Goal: Task Accomplishment & Management: Manage account settings

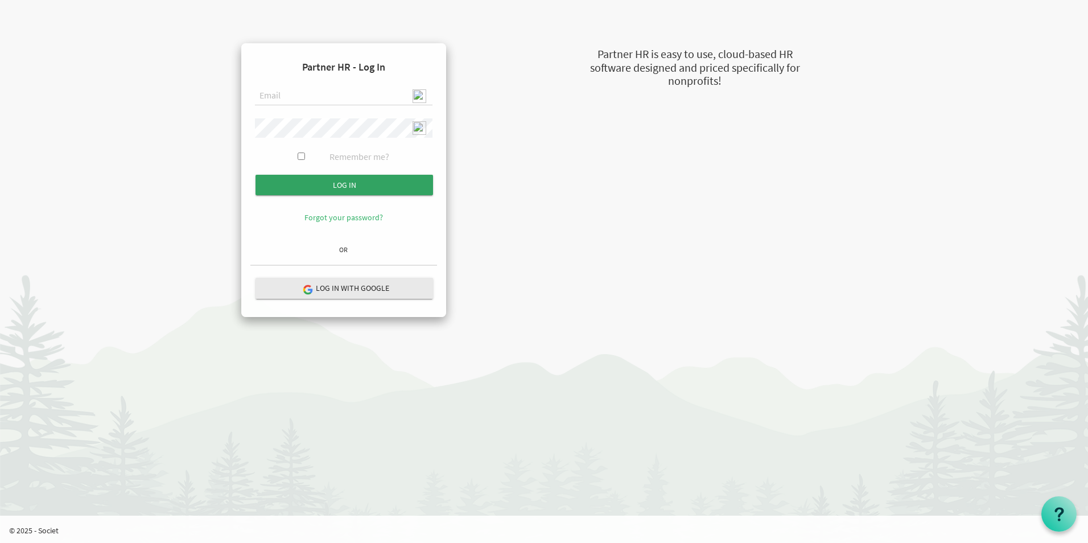
type input "admin@stepind.org"
click at [359, 187] on input "Log in" at bounding box center [343, 185] width 177 height 20
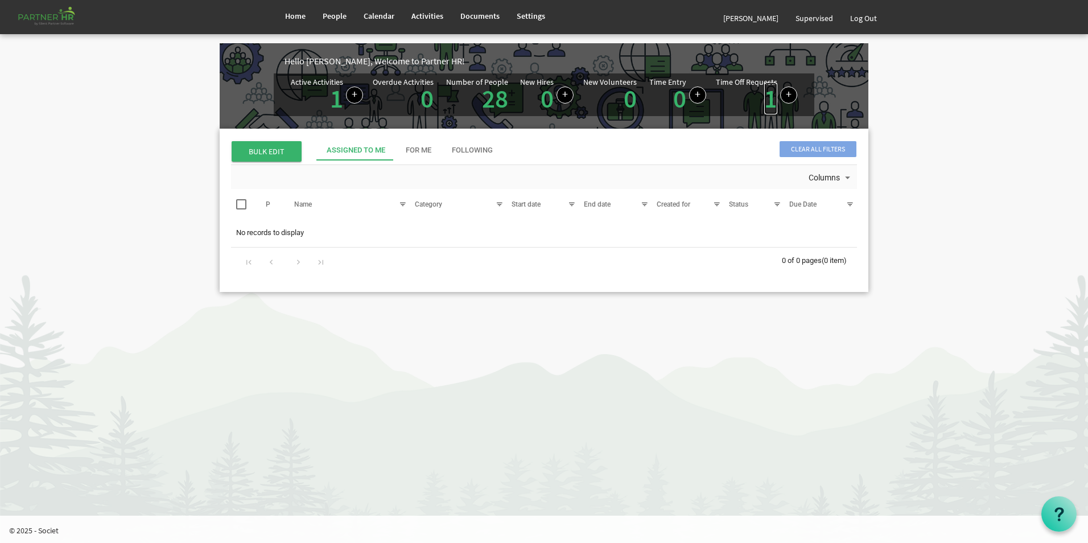
click at [770, 107] on link "1" at bounding box center [770, 98] width 13 height 32
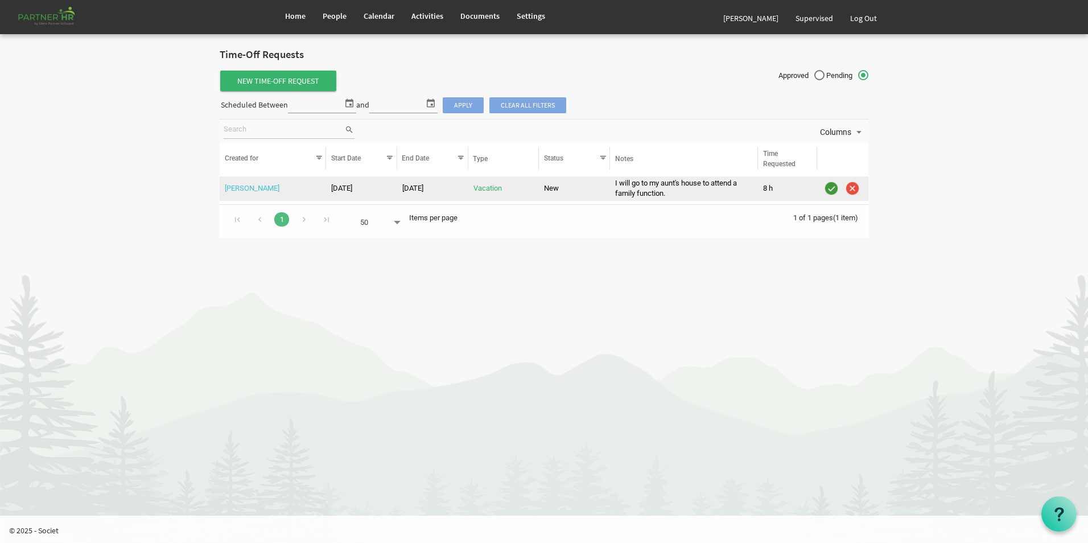
click at [246, 188] on link "[PERSON_NAME]" at bounding box center [252, 188] width 55 height 9
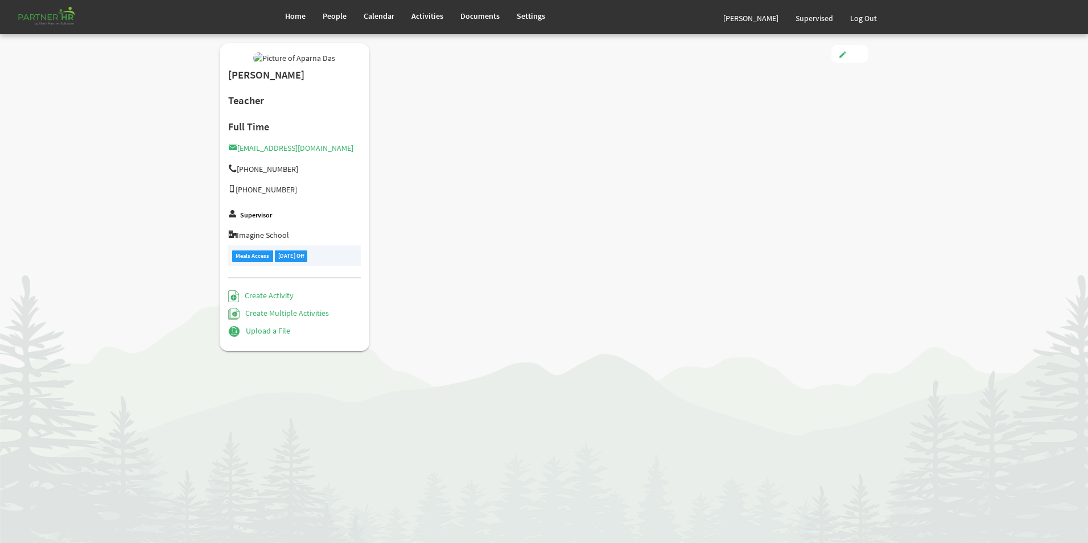
type input "Full Time"
type input "Teaching Faculty"
type input "Smitha Mol T Y"
type input "[DATE]"
type input "[DEMOGRAPHIC_DATA]"
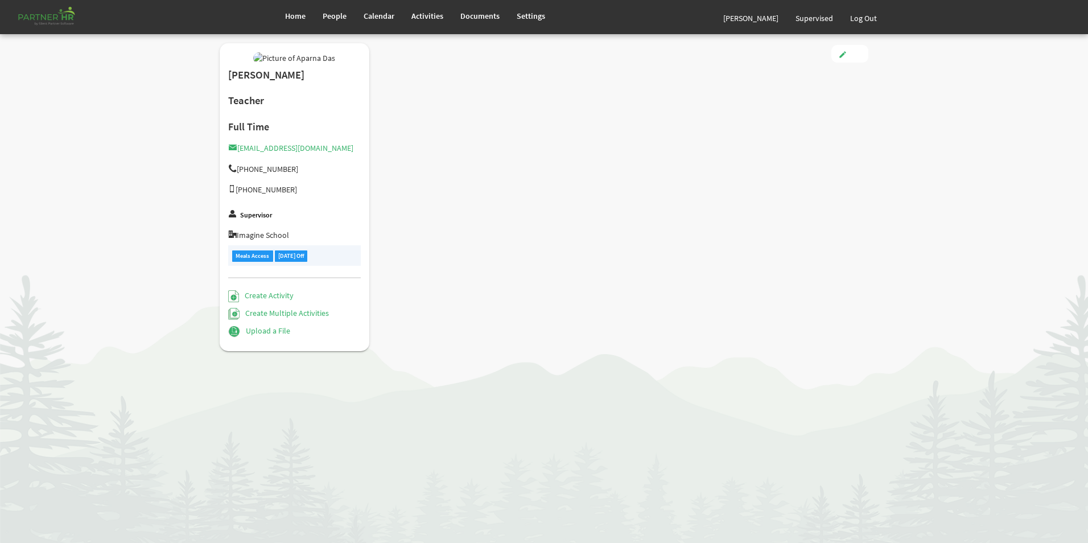
type input "[DATE]"
checkbox input "true"
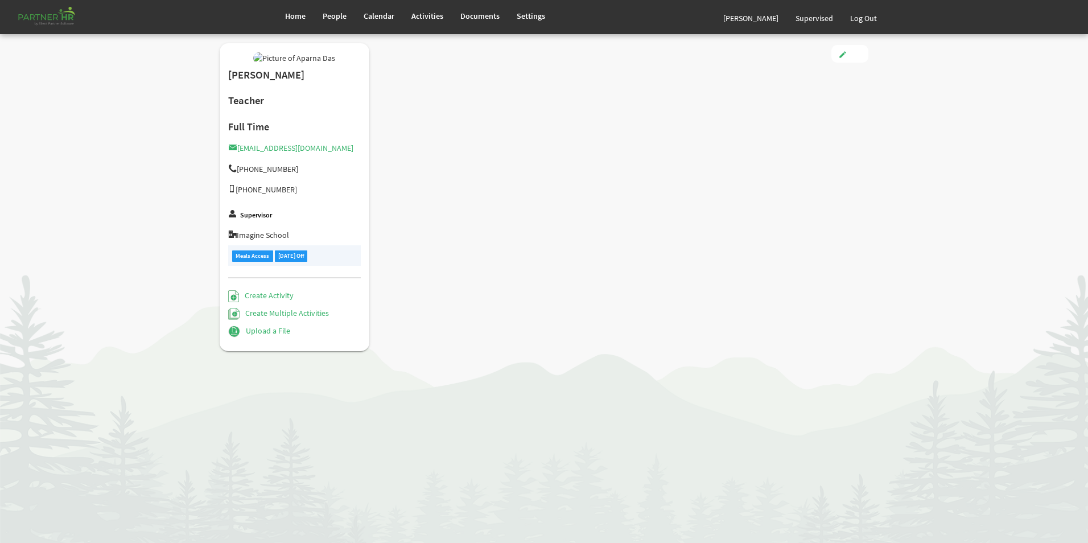
checkbox input "true"
type input "3.00"
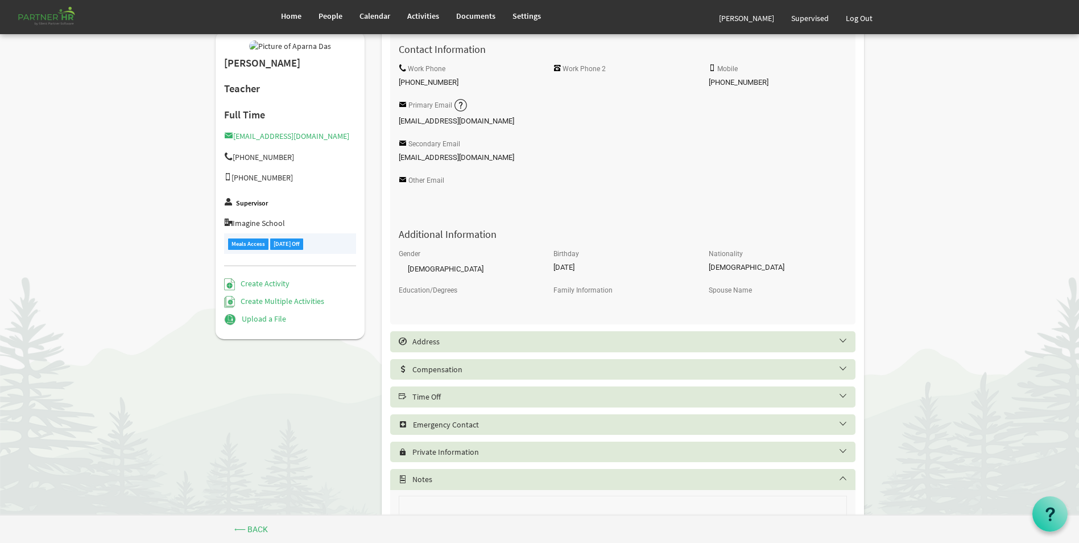
scroll to position [341, 0]
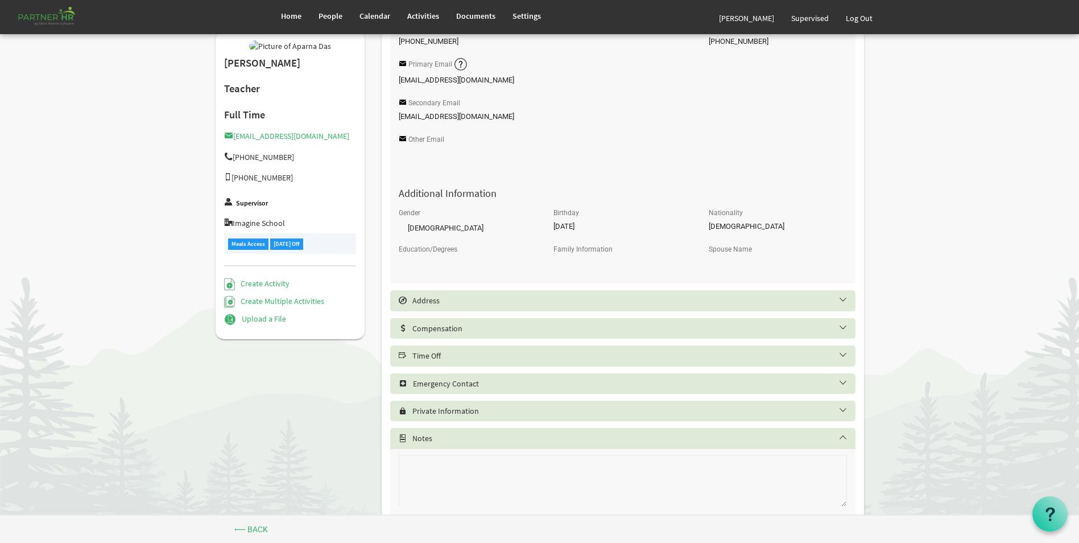
click at [501, 353] on h5 "Time Off" at bounding box center [631, 355] width 465 height 9
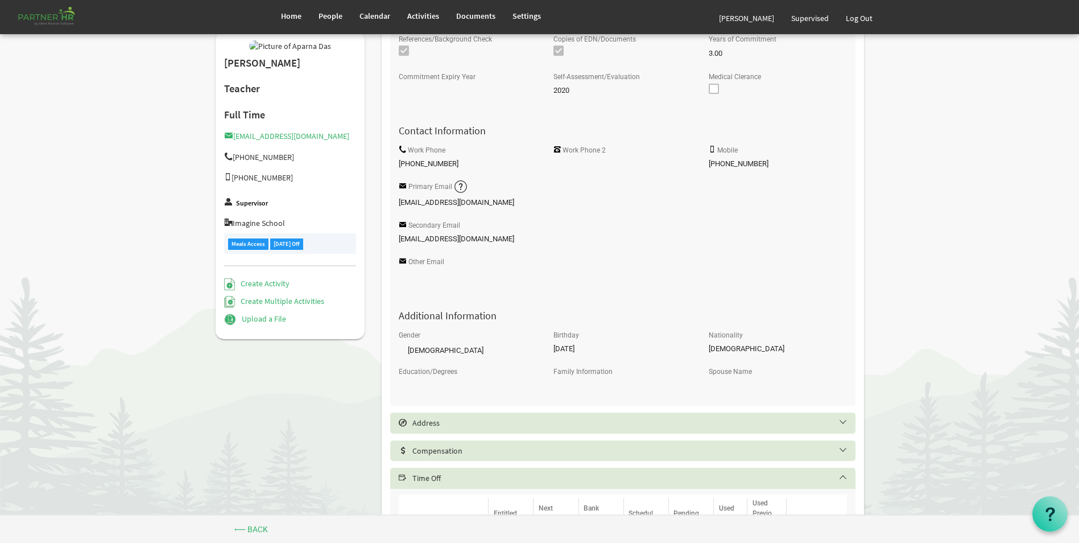
scroll to position [114, 0]
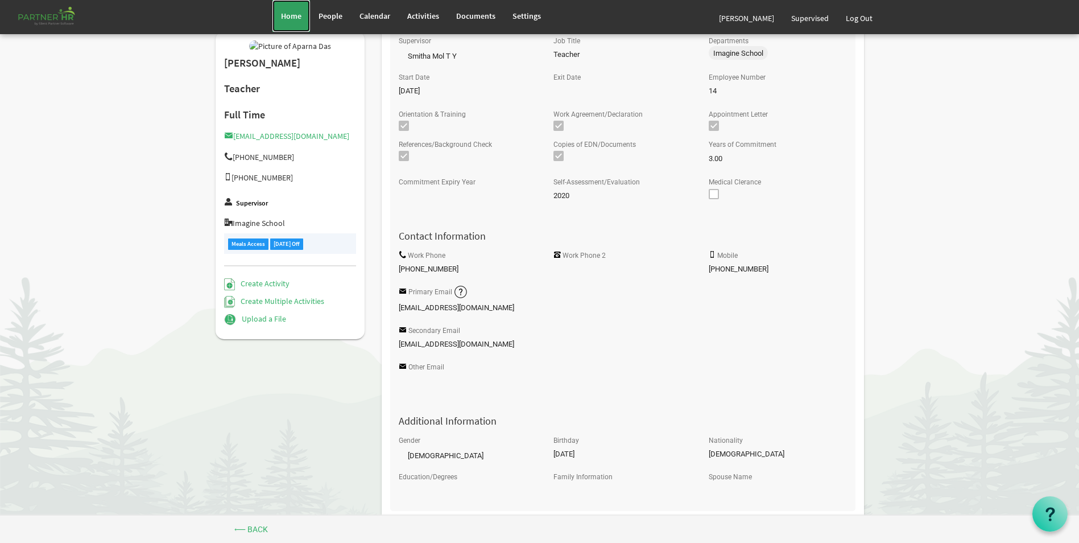
click at [292, 14] on span "Home" at bounding box center [291, 16] width 20 height 10
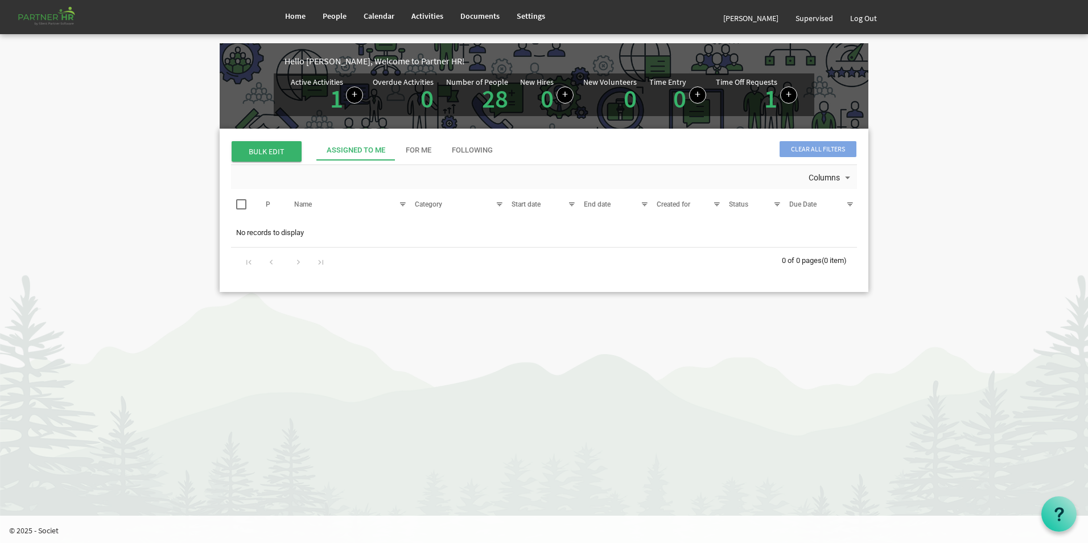
click at [815, 422] on html "Home People Calendar" at bounding box center [544, 271] width 1088 height 543
click at [770, 102] on link "1" at bounding box center [770, 98] width 13 height 32
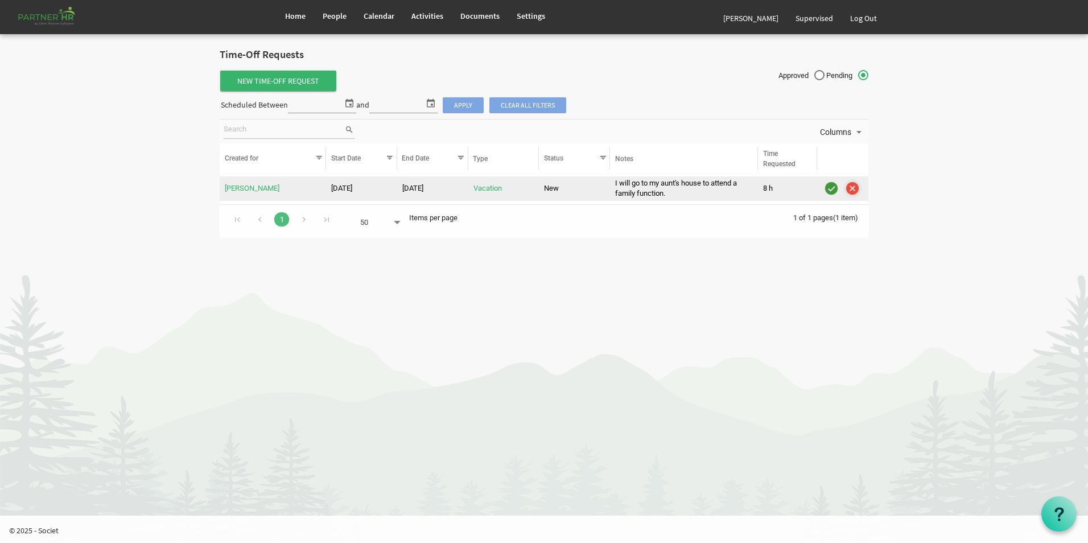
click at [852, 187] on img "is template cell column header" at bounding box center [852, 188] width 17 height 17
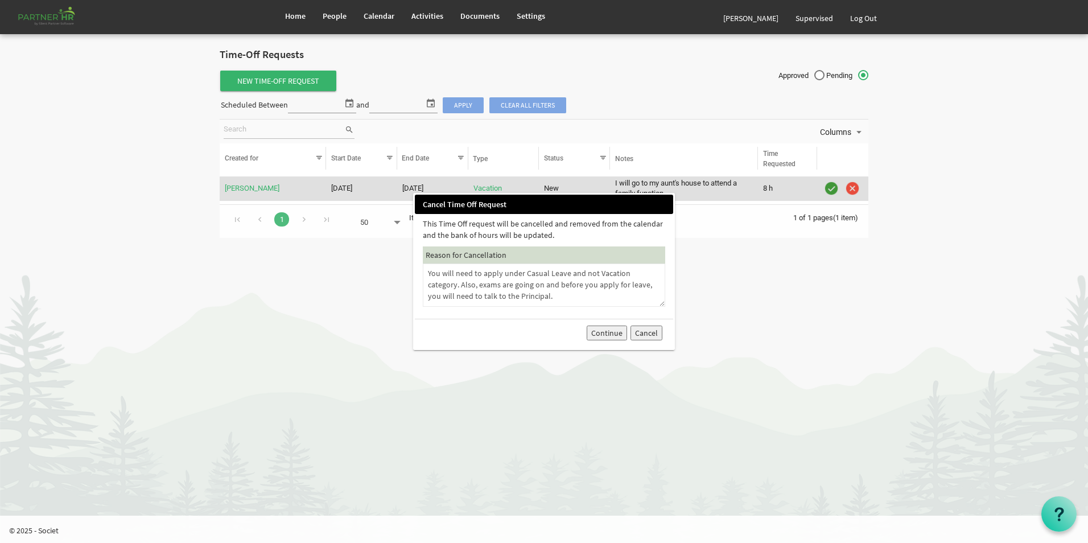
type textarea "You will need to apply under Casual Leave and not Vacation category. Also, exam…"
click at [609, 336] on button "Continue" at bounding box center [606, 332] width 40 height 15
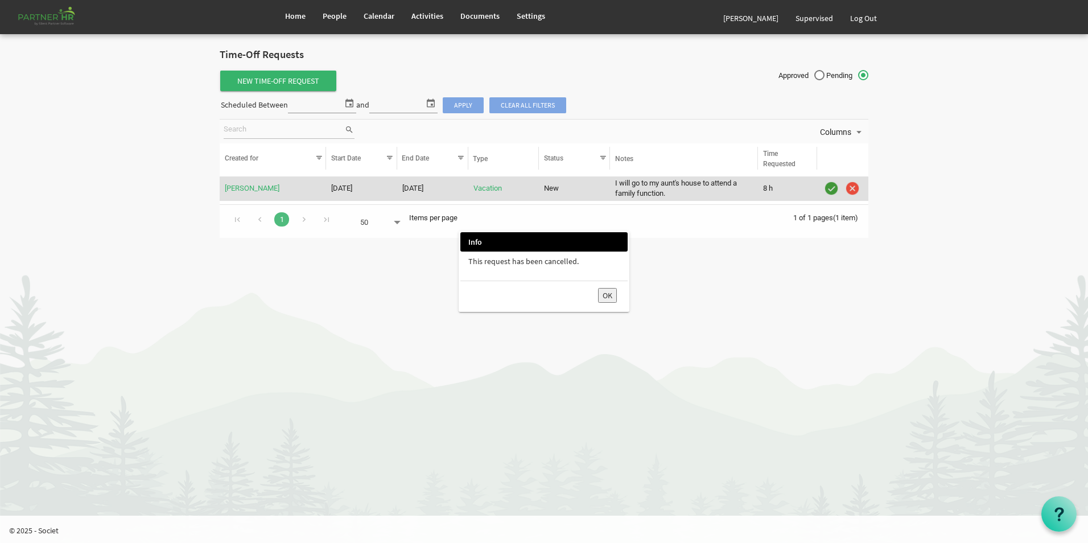
click at [612, 291] on button "OK" at bounding box center [607, 295] width 19 height 15
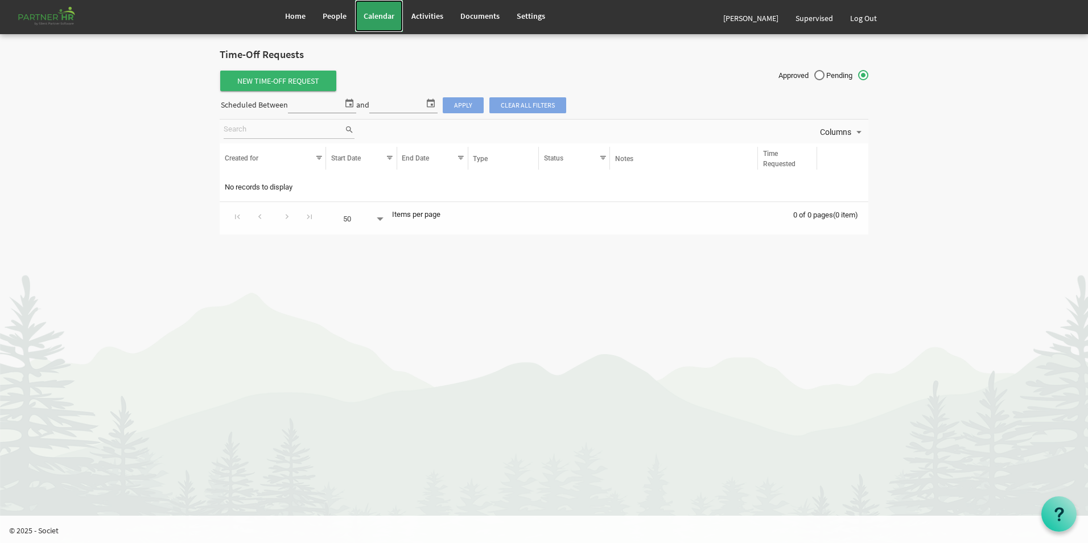
click at [378, 22] on link "Calendar" at bounding box center [379, 16] width 48 height 32
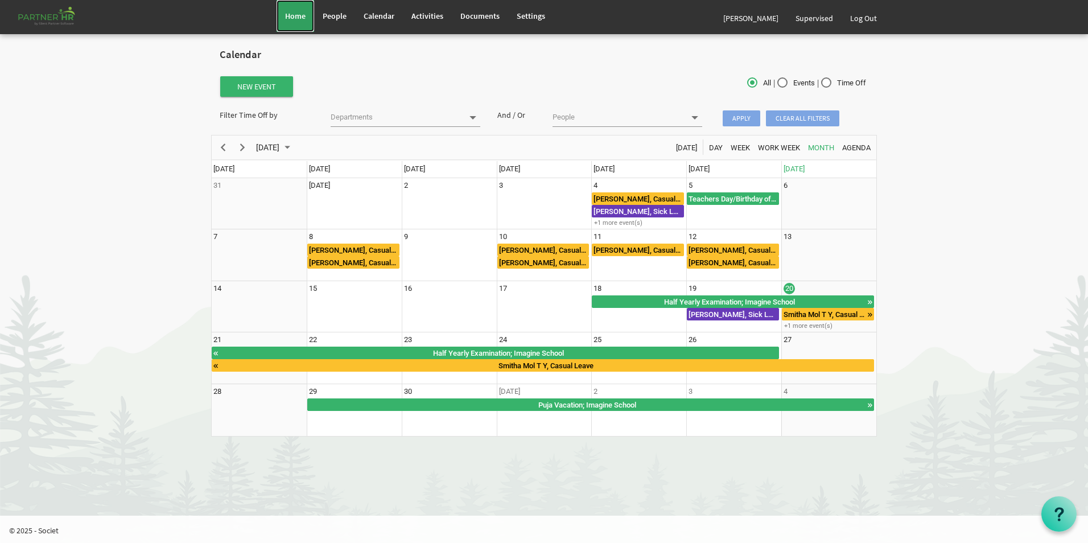
click at [305, 24] on link "Home" at bounding box center [295, 16] width 38 height 32
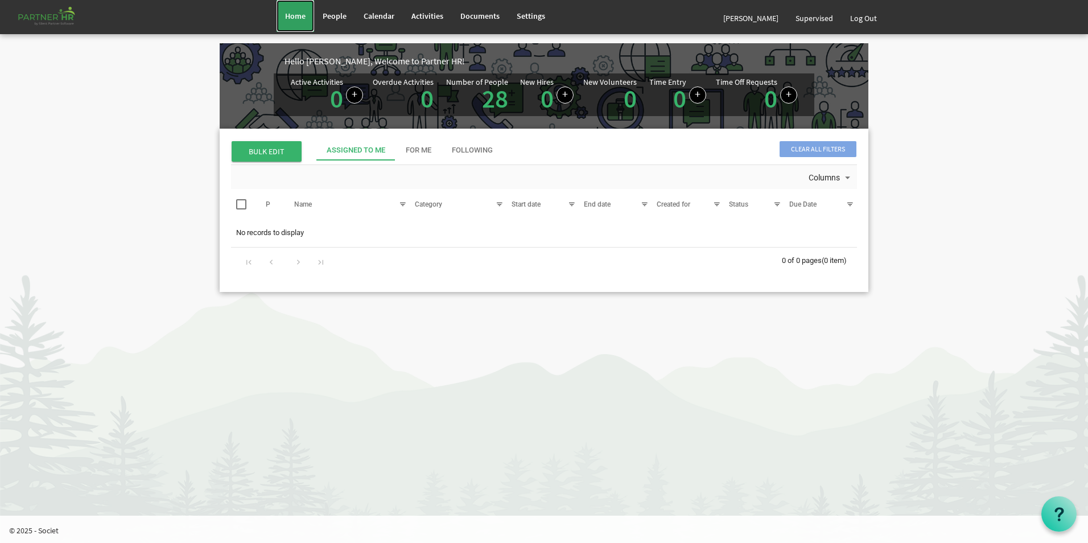
click at [307, 19] on link "Home" at bounding box center [295, 16] width 38 height 32
click at [292, 20] on span "Home" at bounding box center [295, 16] width 20 height 10
click at [870, 19] on link "Log Out" at bounding box center [863, 18] width 44 height 32
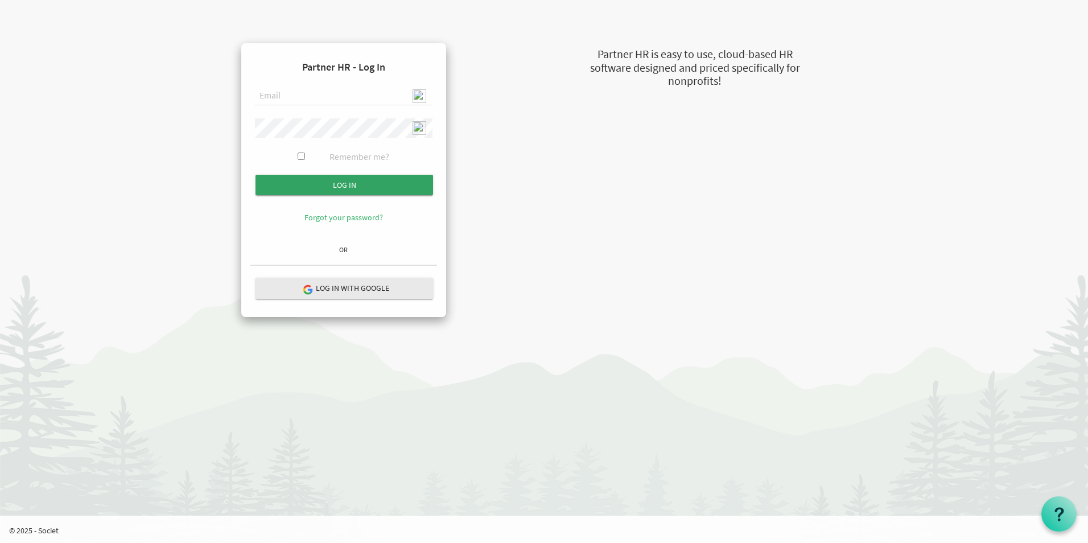
type input "[EMAIL_ADDRESS][DOMAIN_NAME]"
click at [364, 188] on input "Log in" at bounding box center [343, 185] width 177 height 20
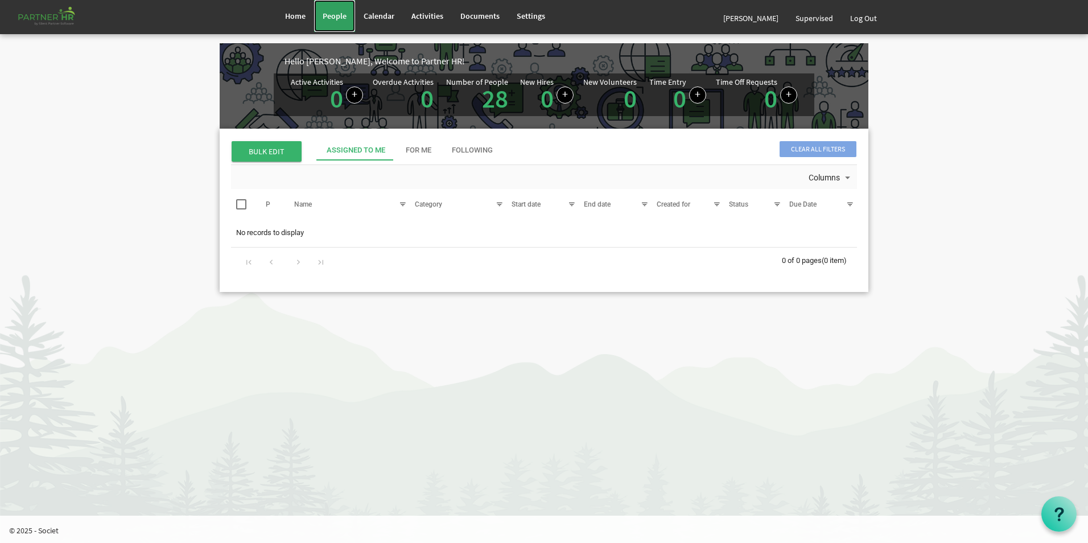
click at [339, 13] on span "People" at bounding box center [335, 16] width 24 height 10
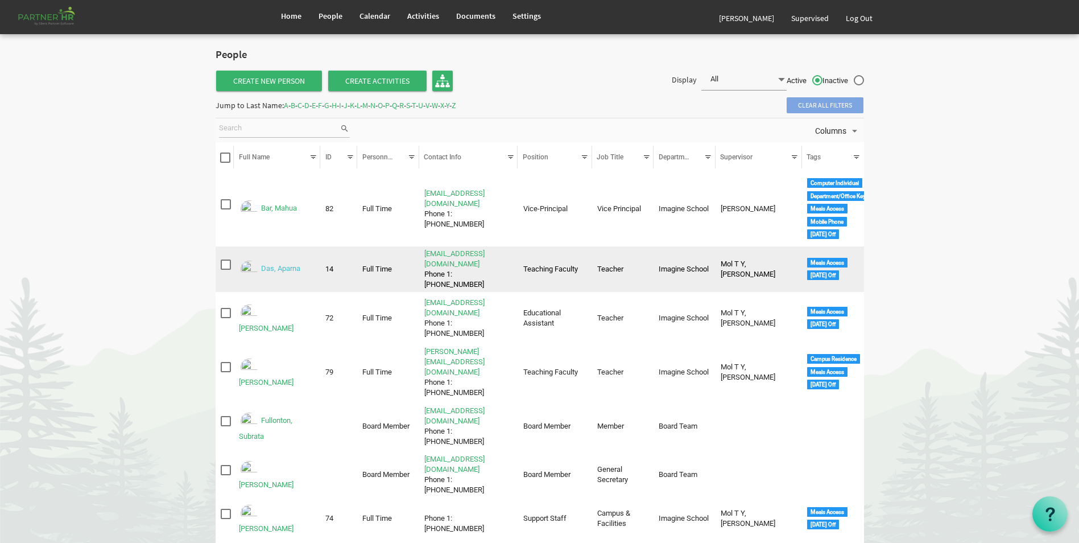
click at [286, 265] on link "Das, Aparna" at bounding box center [280, 269] width 39 height 9
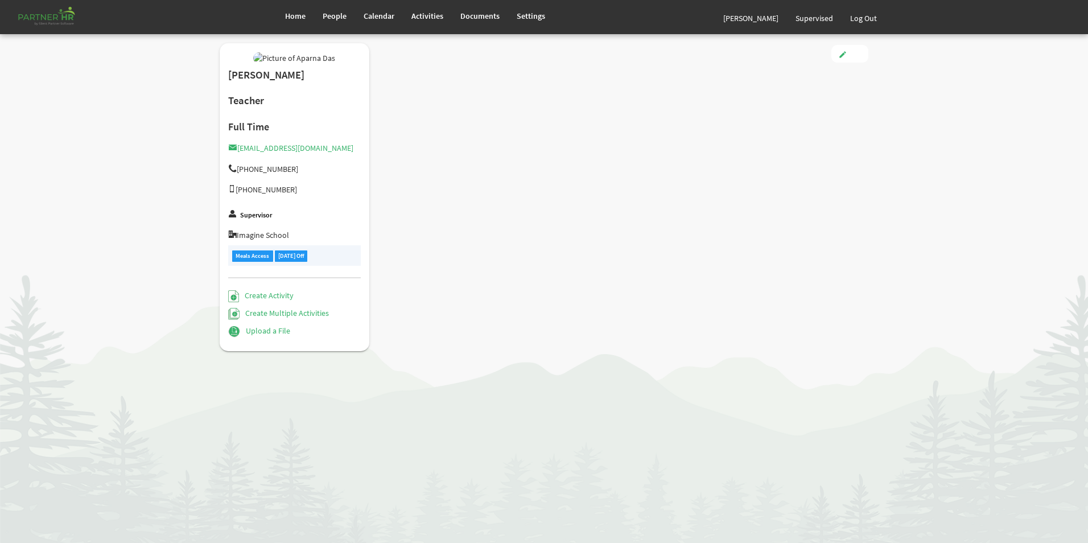
type input "Full Time"
type input "Teaching Faculty"
type input "Smitha Mol T Y"
type input "[DATE]"
type input "[DEMOGRAPHIC_DATA]"
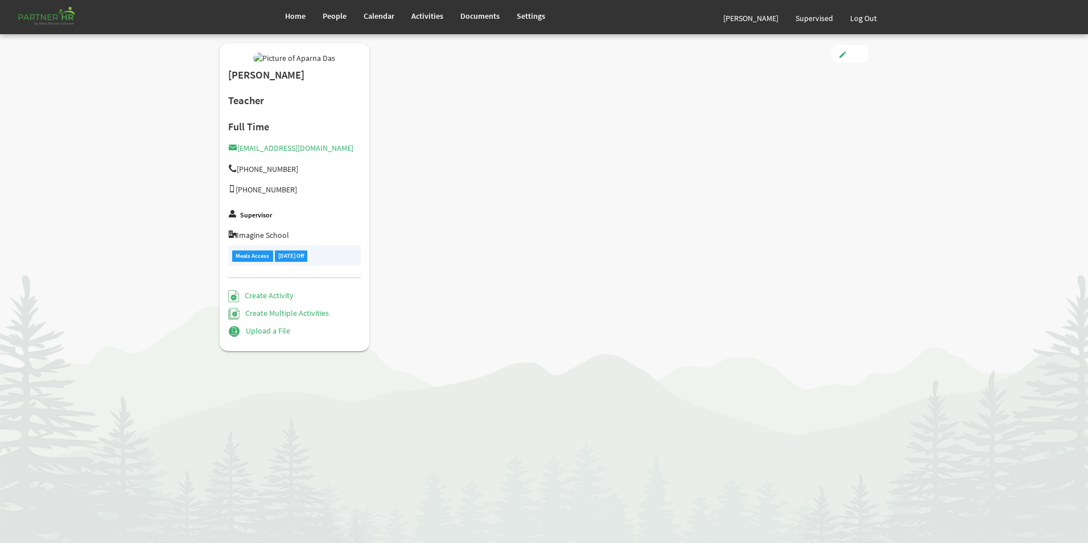
type input "[DATE]"
checkbox input "true"
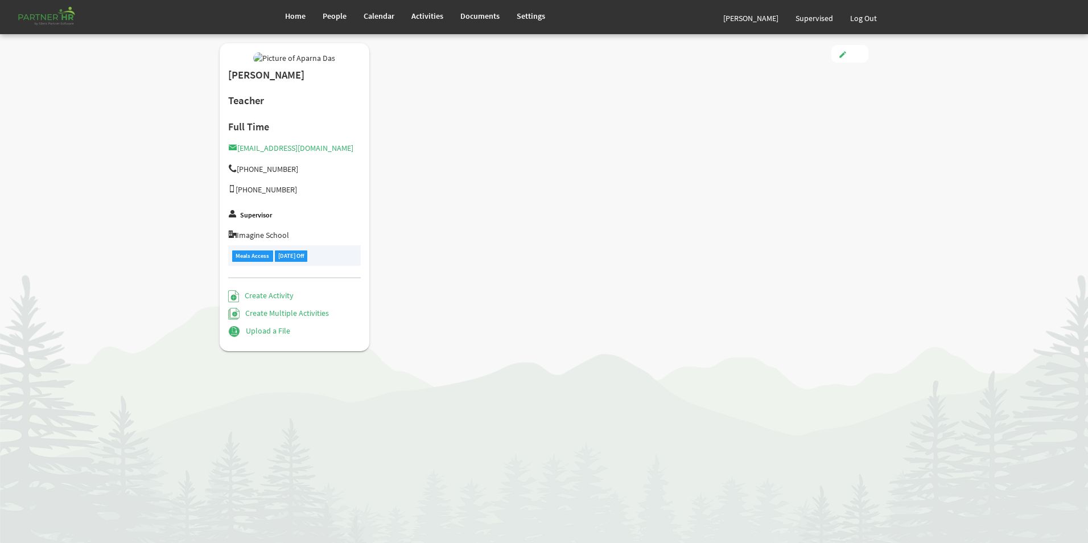
checkbox input "true"
type input "3.00"
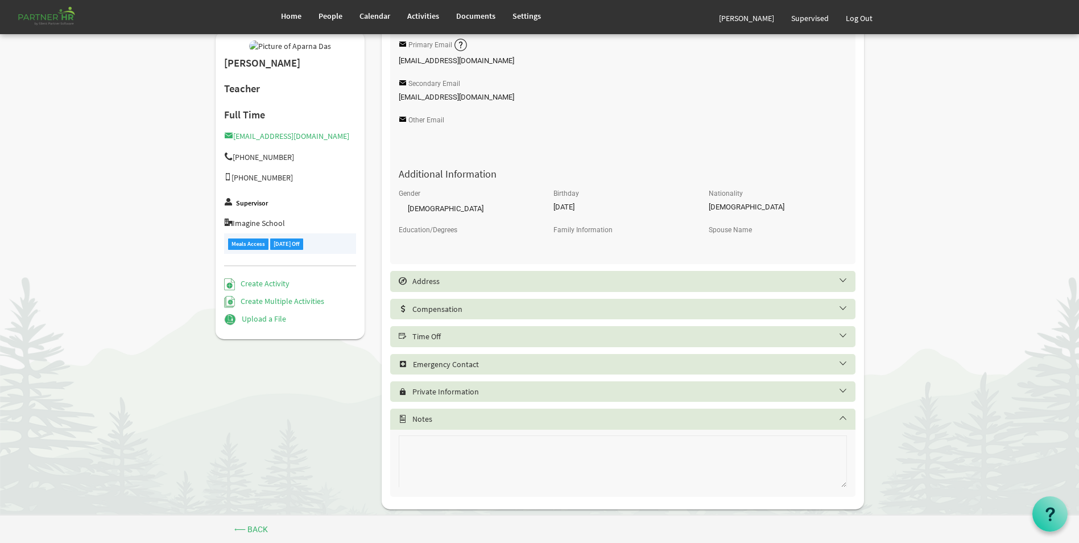
scroll to position [377, 0]
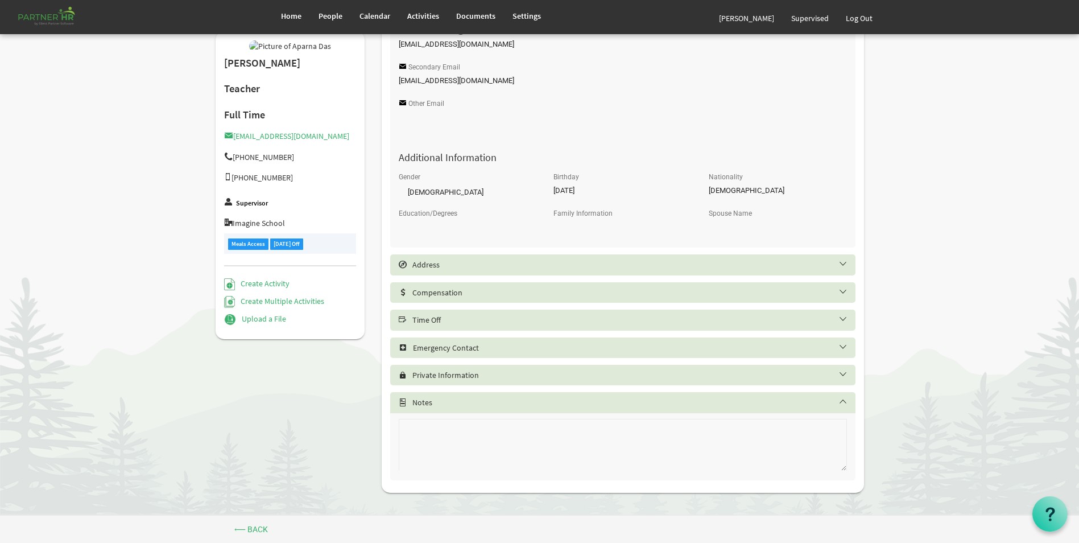
click at [535, 310] on div "Time Off" at bounding box center [622, 319] width 465 height 20
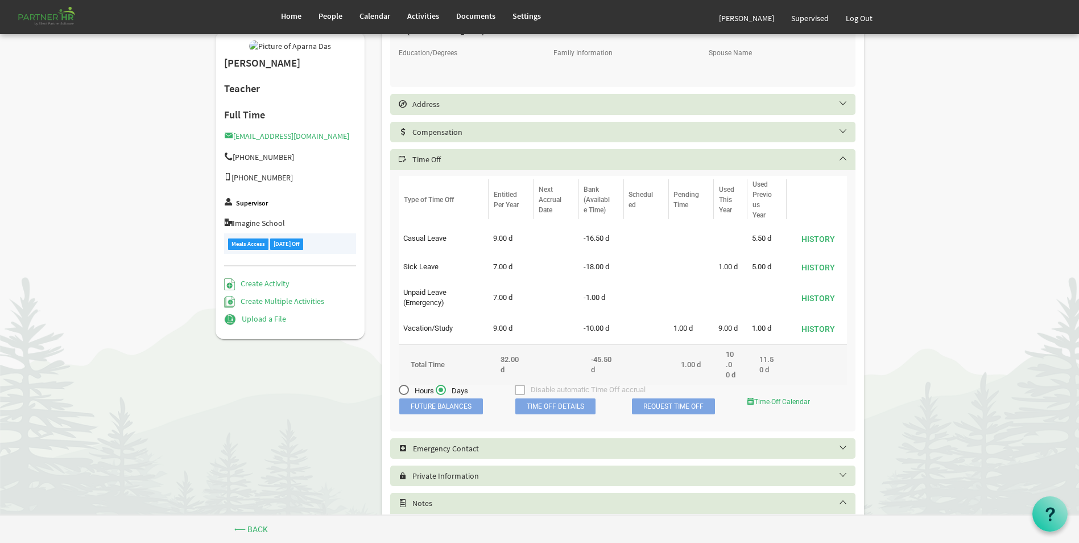
scroll to position [605, 0]
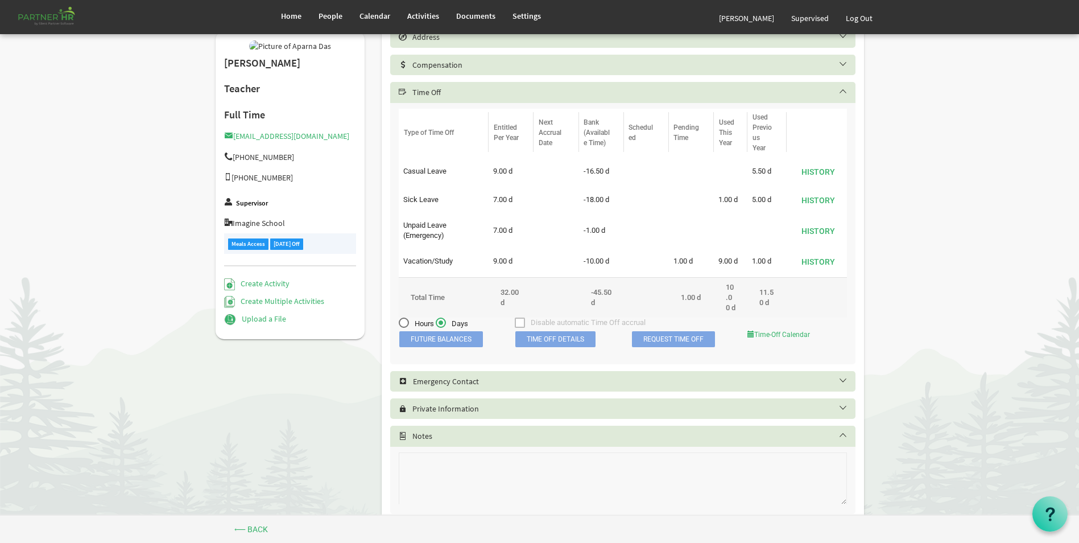
click at [556, 347] on span "Time Off Details" at bounding box center [555, 339] width 80 height 16
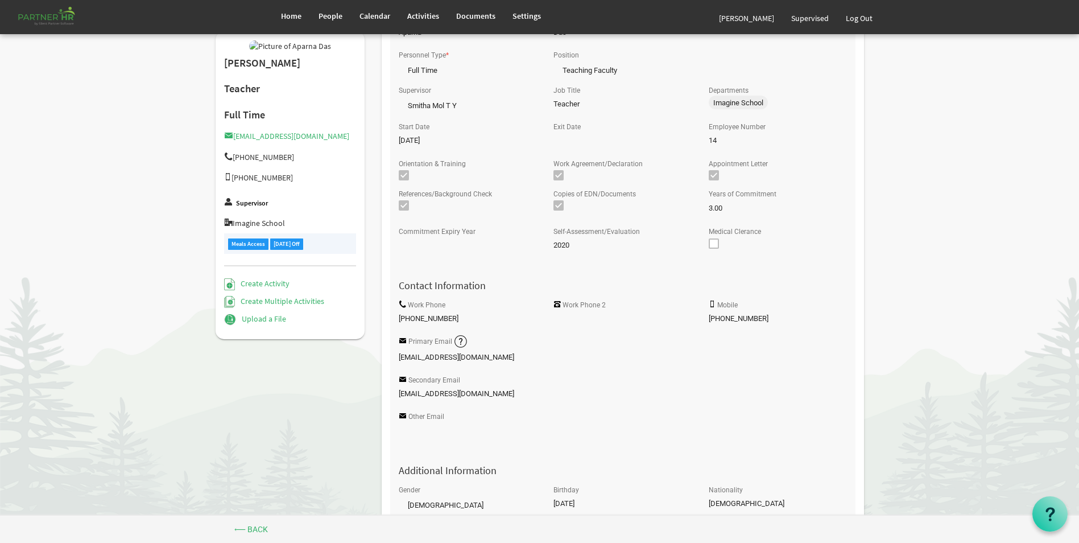
scroll to position [0, 0]
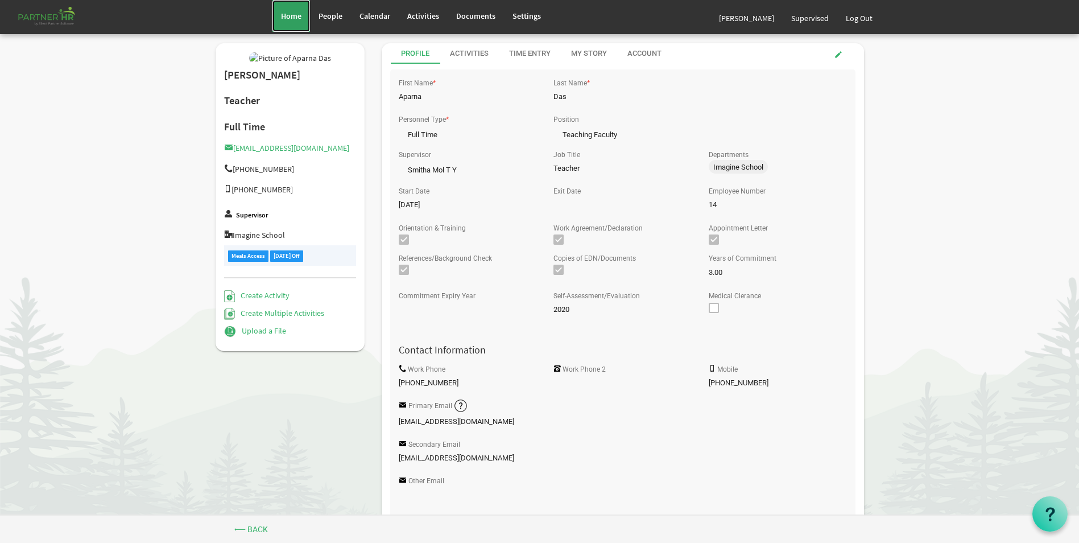
click at [297, 13] on span "Home" at bounding box center [291, 16] width 20 height 10
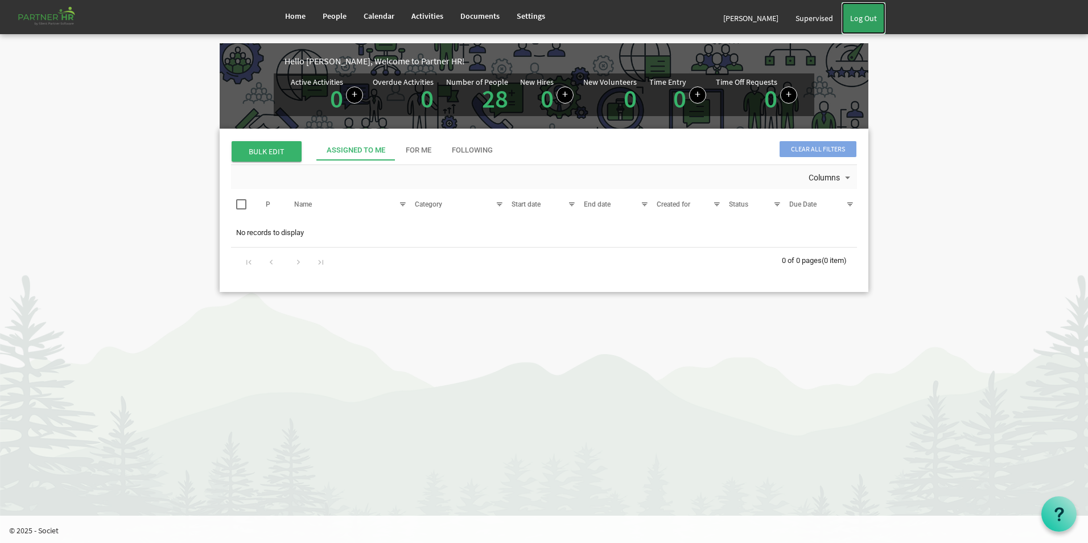
click at [872, 19] on link "Log Out" at bounding box center [863, 18] width 44 height 32
